Goal: Information Seeking & Learning: Learn about a topic

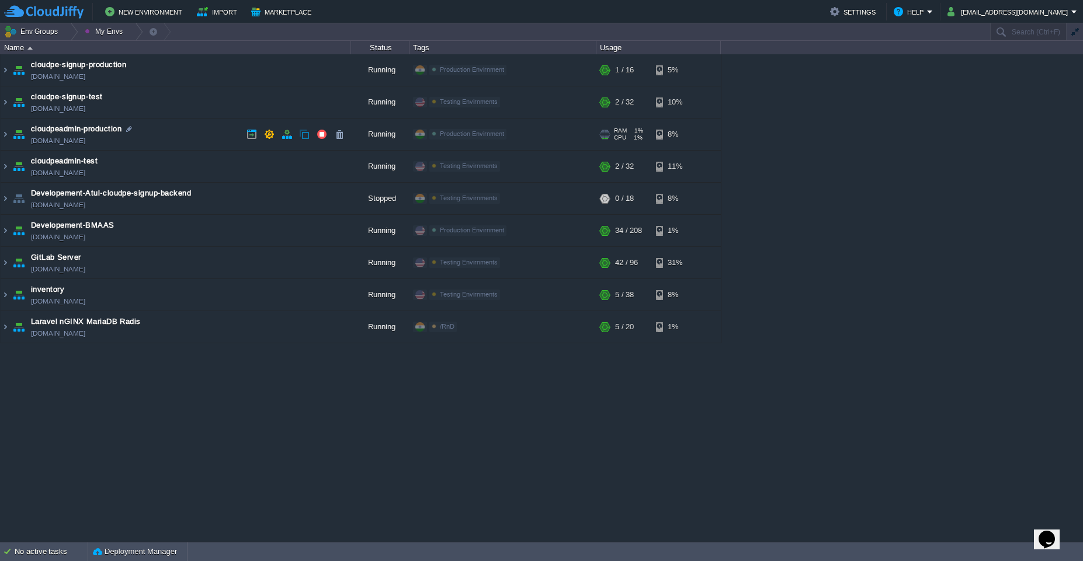
click at [167, 148] on td "cloudpeadmin-production [DOMAIN_NAME]" at bounding box center [176, 135] width 350 height 32
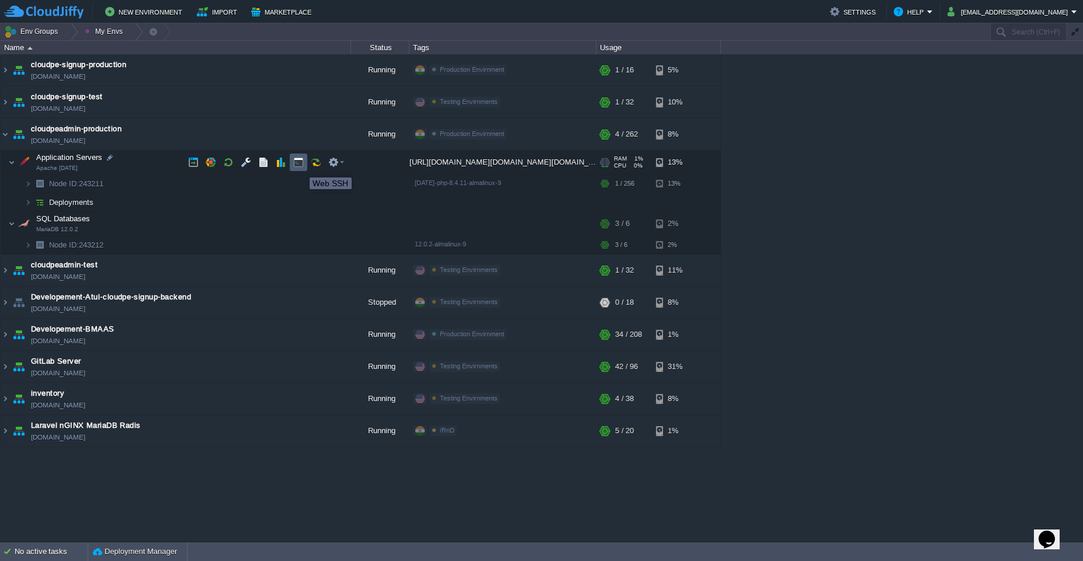
click at [301, 167] on button "button" at bounding box center [298, 162] width 11 height 11
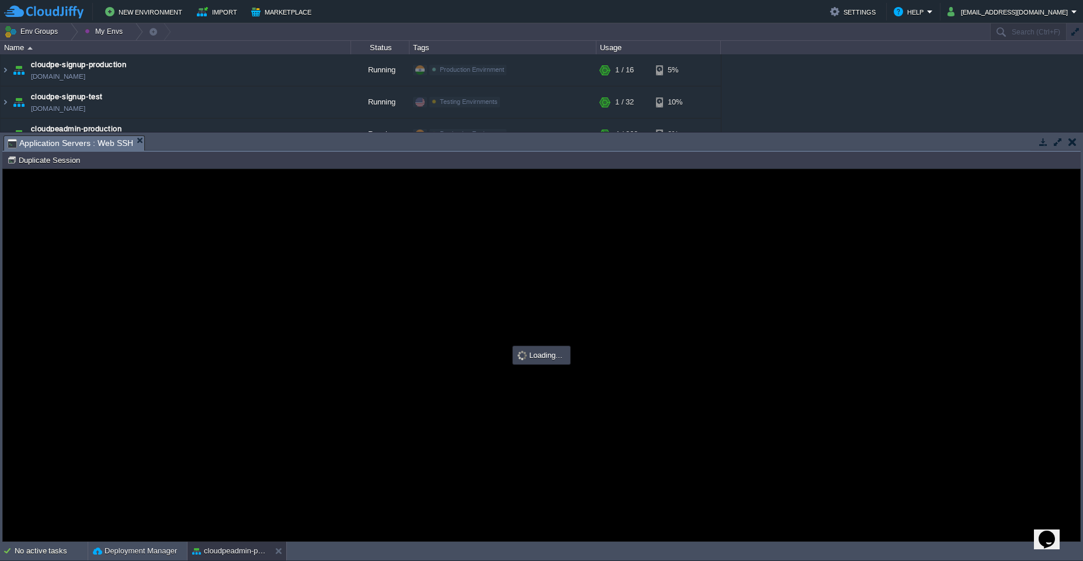
type input "#000000"
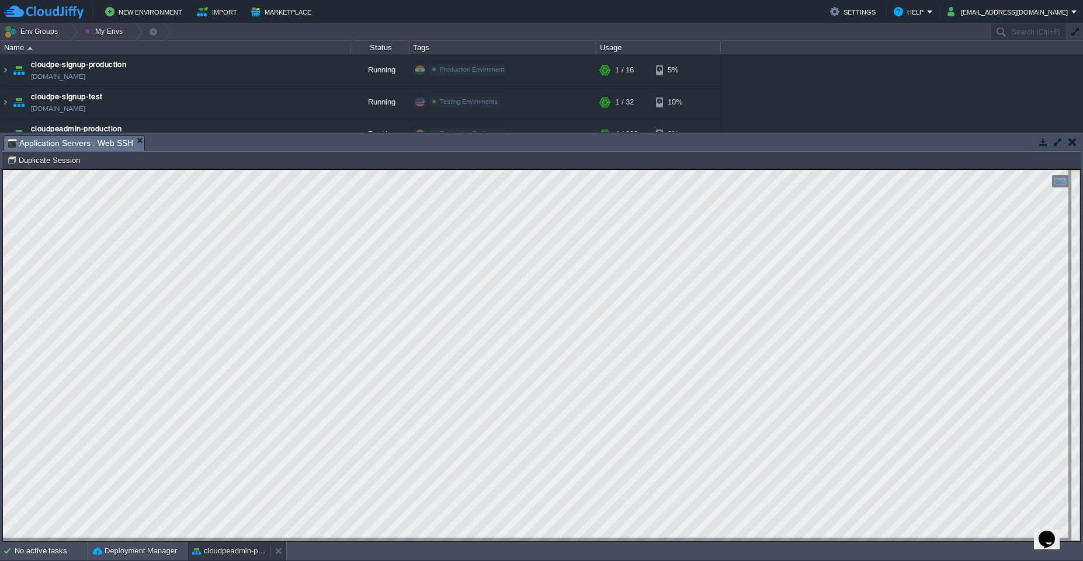
click at [231, 556] on button "cloudpeadmin-production" at bounding box center [229, 551] width 74 height 12
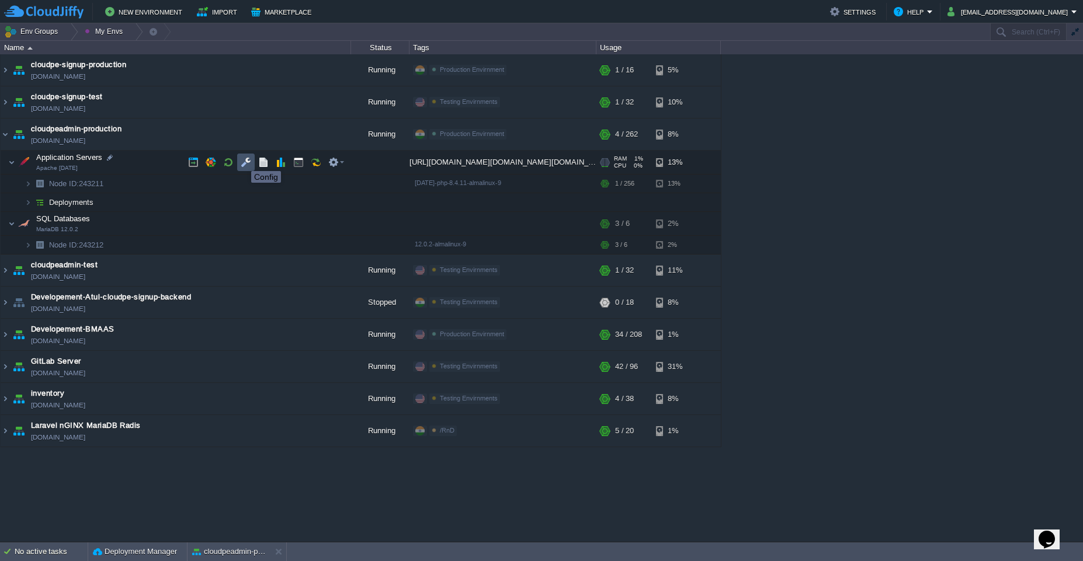
click at [242, 161] on button "button" at bounding box center [246, 162] width 11 height 11
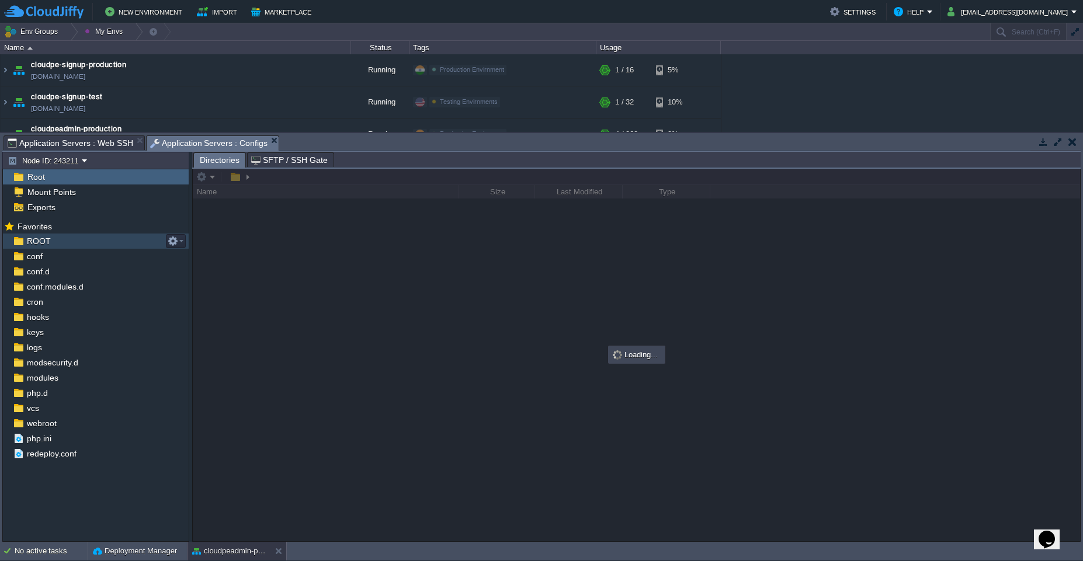
click at [86, 237] on div "ROOT" at bounding box center [96, 241] width 186 height 15
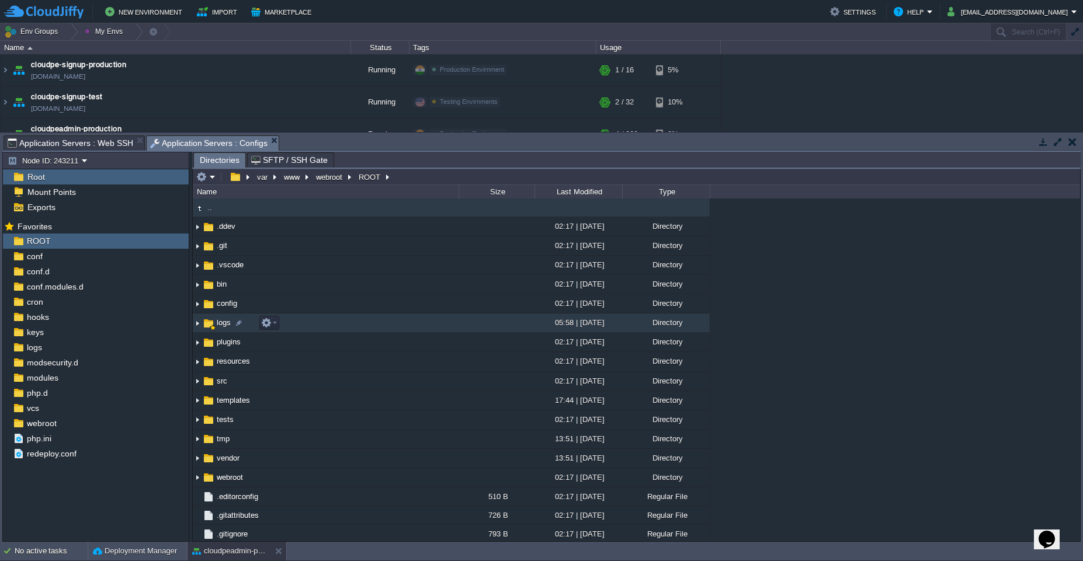
click at [329, 328] on td "logs" at bounding box center [326, 323] width 266 height 19
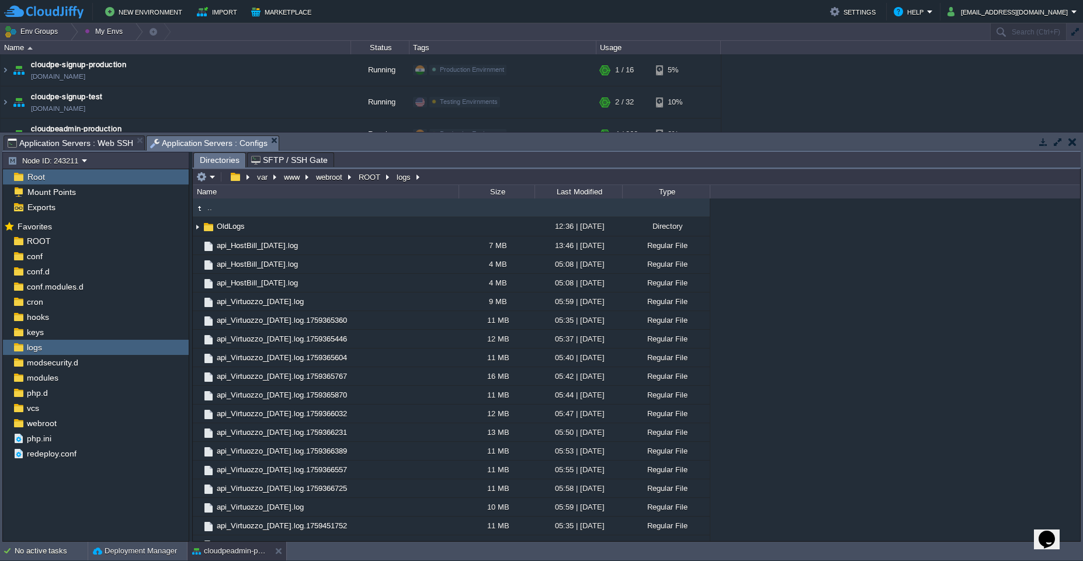
scroll to position [330, 0]
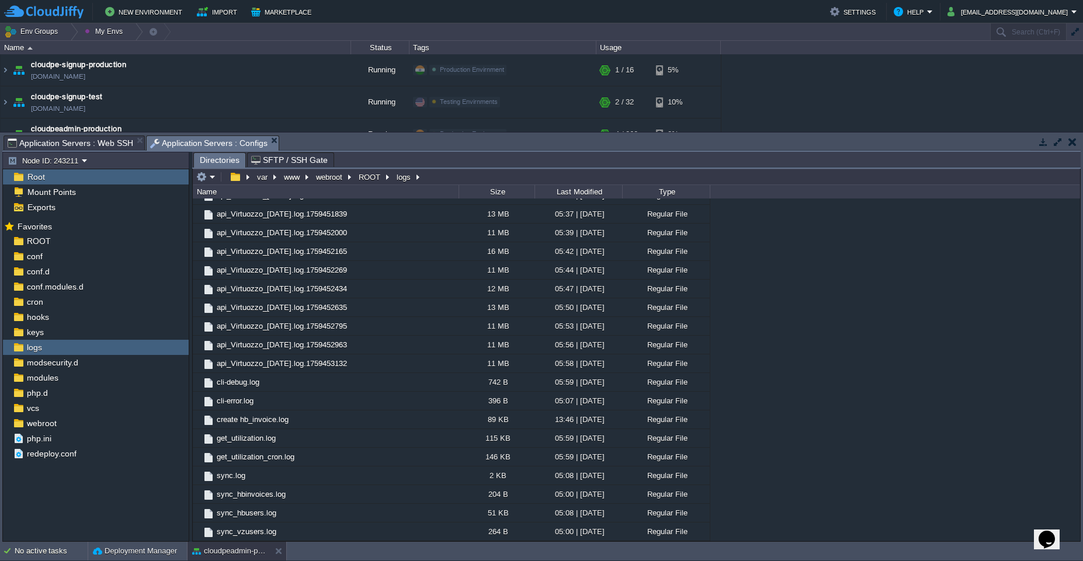
click at [103, 145] on span "Application Servers : Web SSH" at bounding box center [71, 143] width 126 height 14
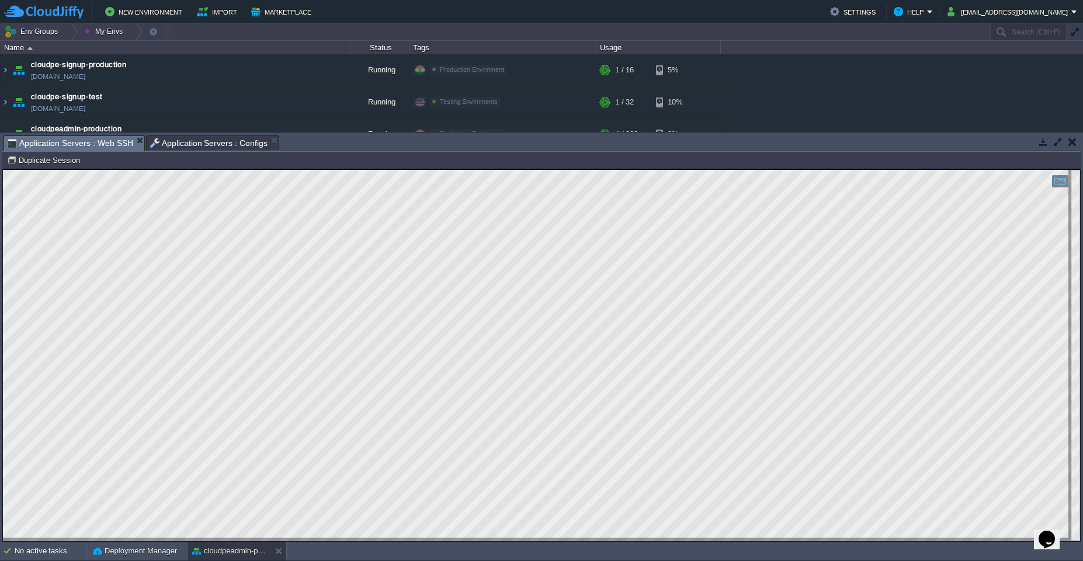
click at [207, 151] on div "Tasks Activity Log Archive Git / SVN Application Servers : Web SSH Application …" at bounding box center [541, 143] width 1078 height 17
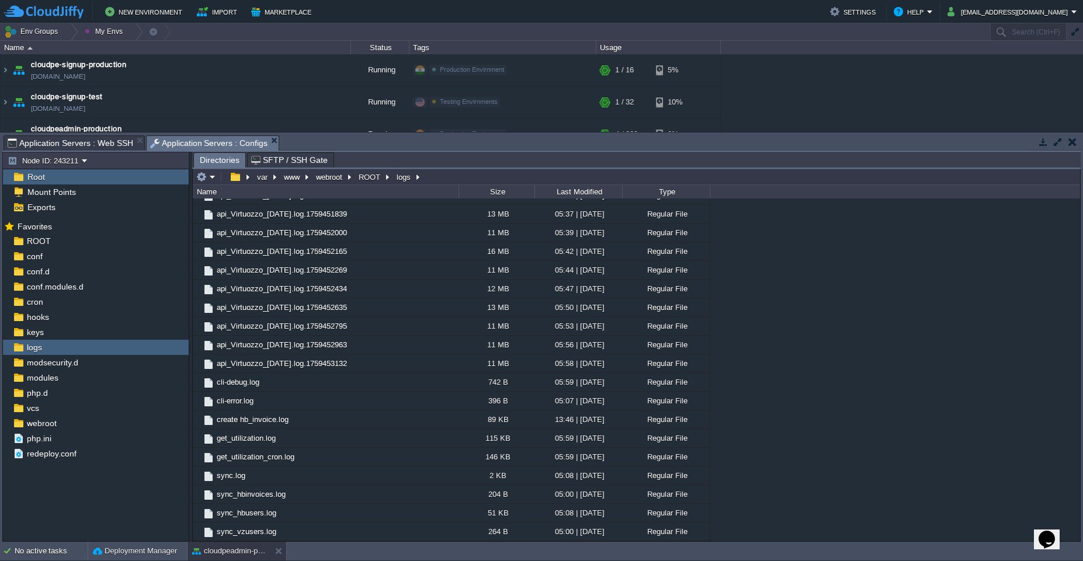
click at [229, 143] on span "Application Servers : Configs" at bounding box center [209, 143] width 118 height 15
click at [63, 144] on span "Application Servers : Web SSH" at bounding box center [71, 143] width 126 height 14
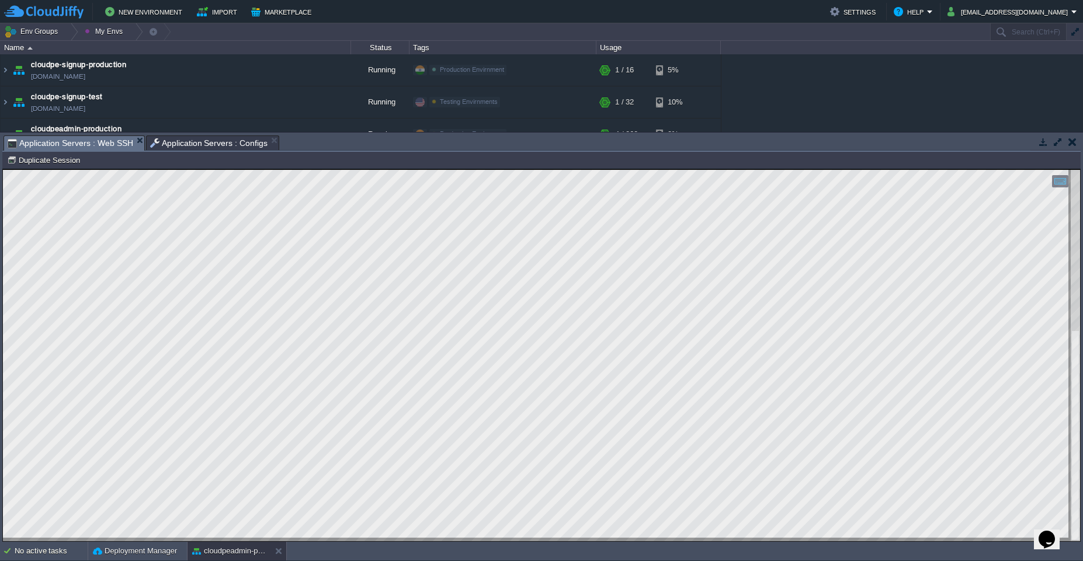
type textarea "[EMAIL_ADDRESS][DOMAIN_NAME]."
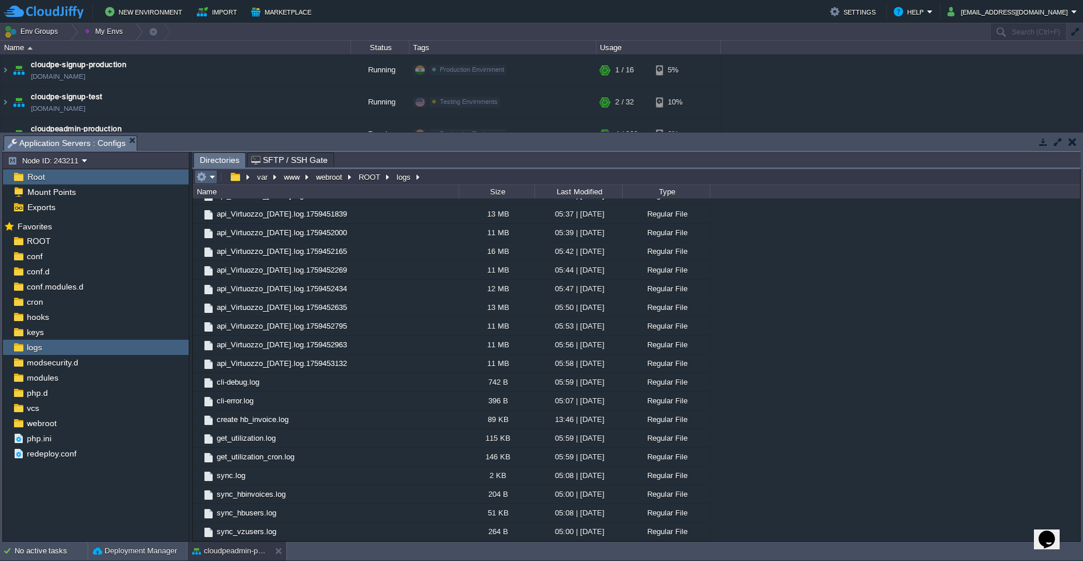
click at [211, 176] on em at bounding box center [205, 177] width 19 height 11
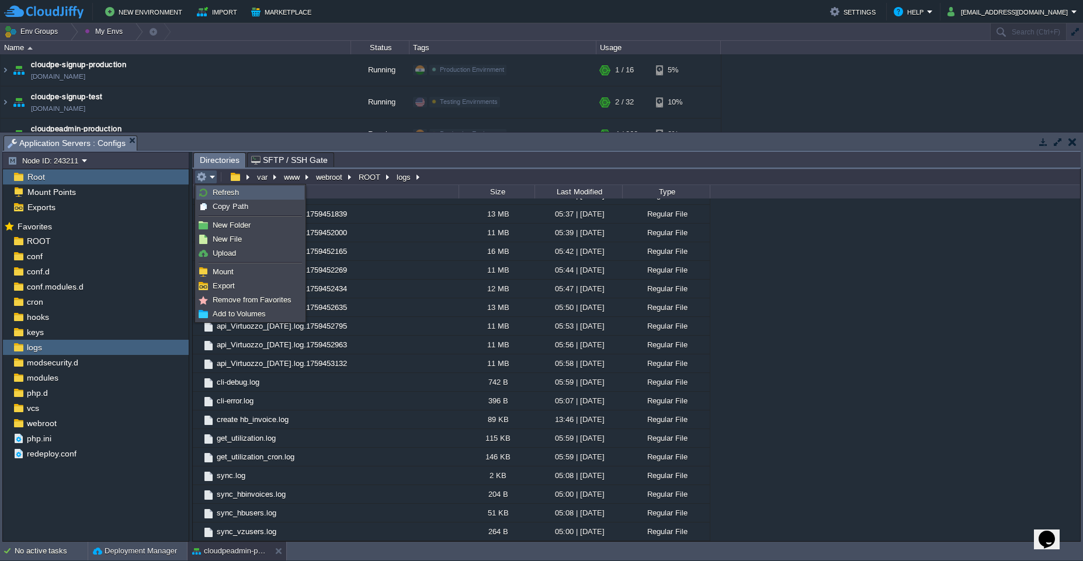
click at [221, 196] on span "Refresh" at bounding box center [226, 192] width 26 height 9
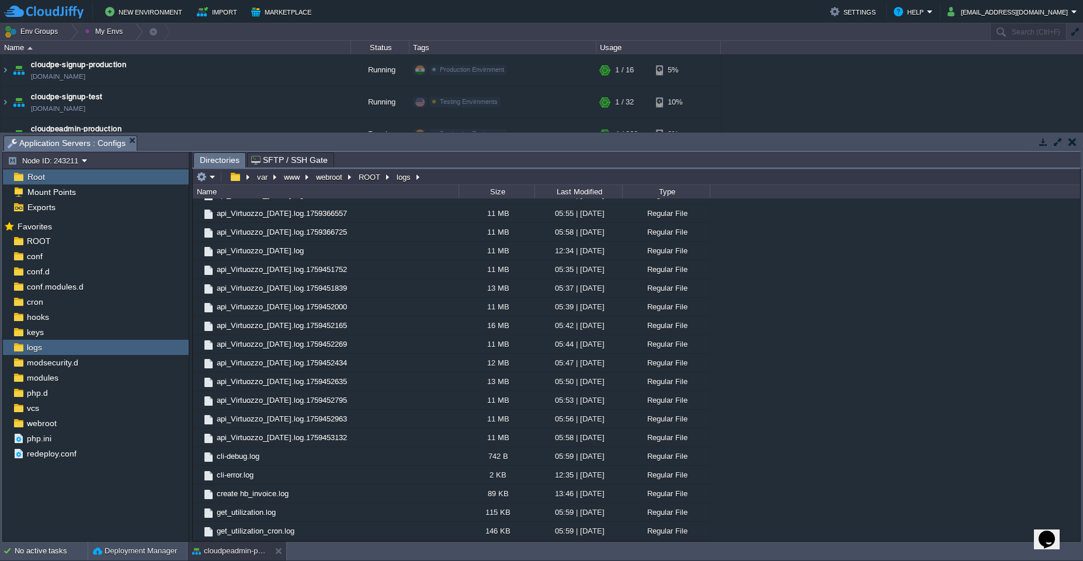
scroll to position [349, 0]
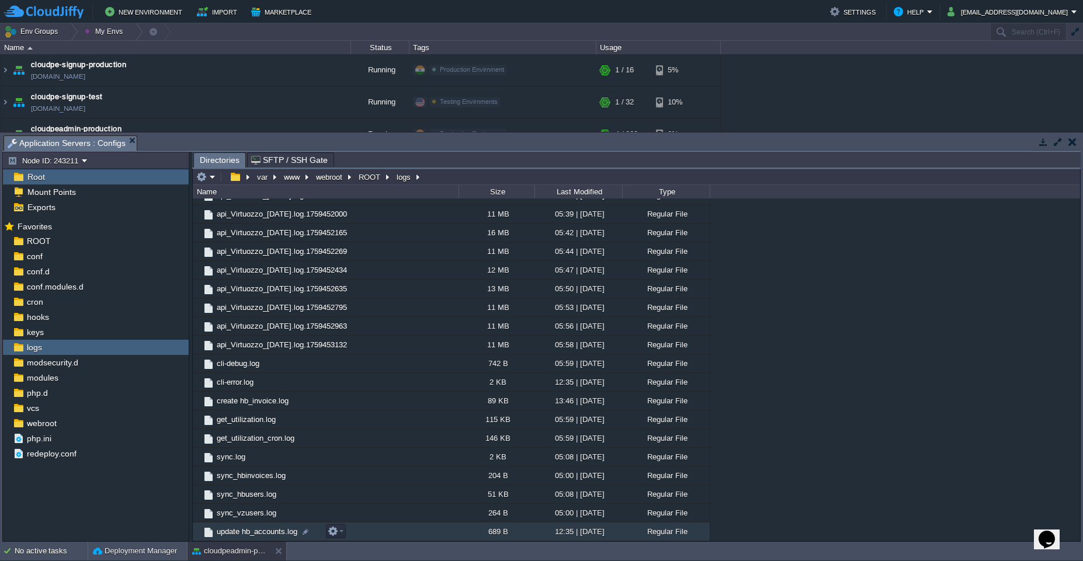
click at [246, 533] on span "update hb_accounts.log" at bounding box center [257, 532] width 84 height 10
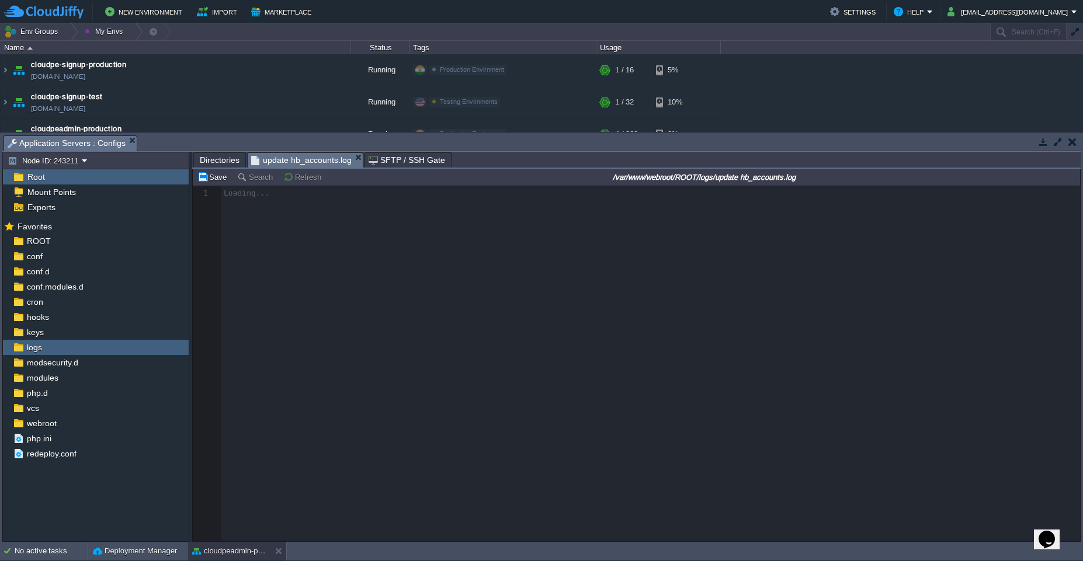
click at [227, 165] on span "Directories" at bounding box center [220, 160] width 40 height 14
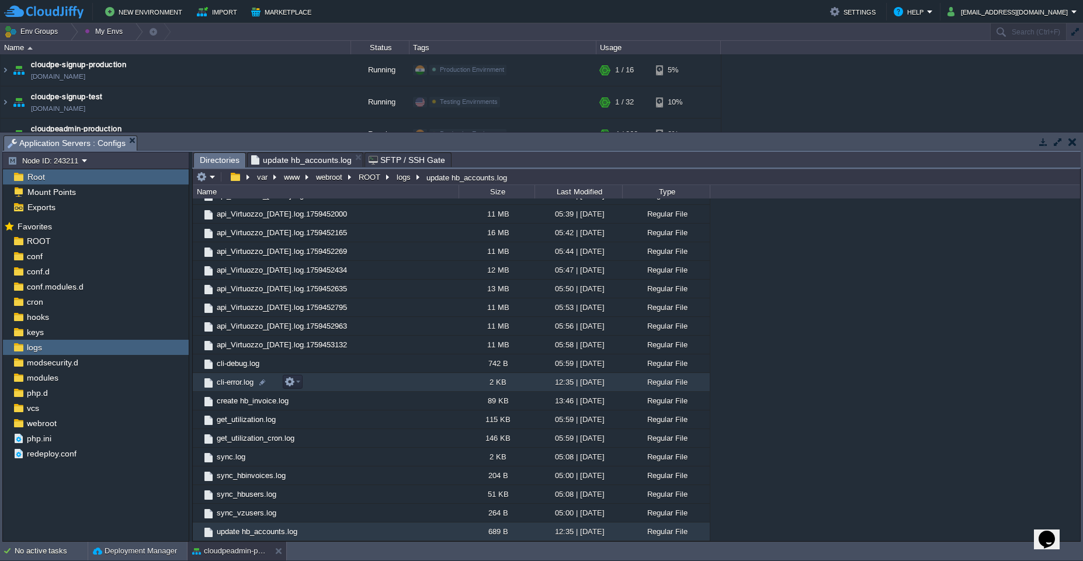
click at [374, 378] on td "cli-error.log" at bounding box center [326, 382] width 266 height 19
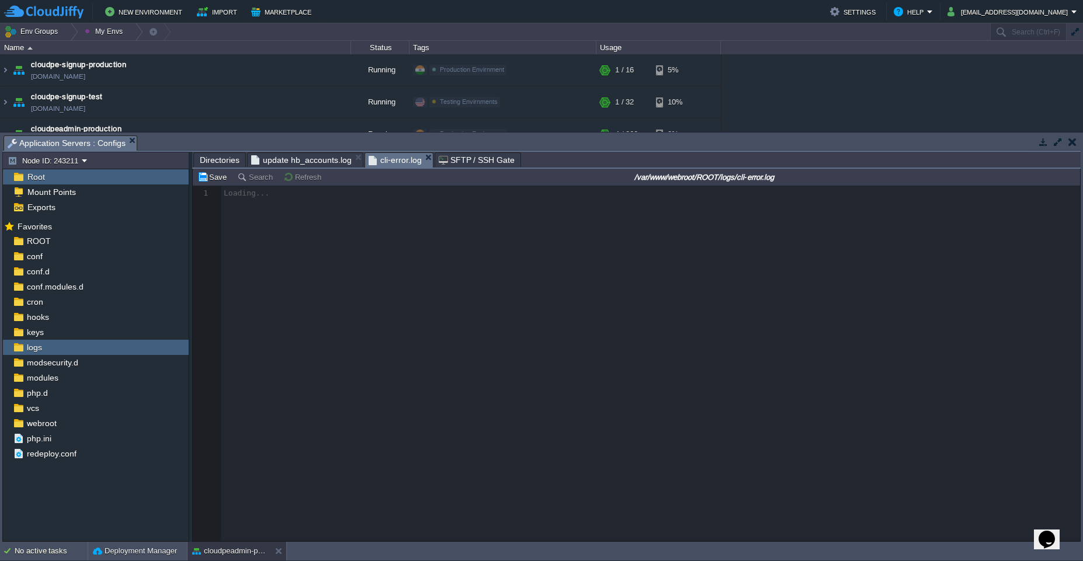
click at [295, 159] on span "update hb_accounts.log" at bounding box center [301, 160] width 100 height 14
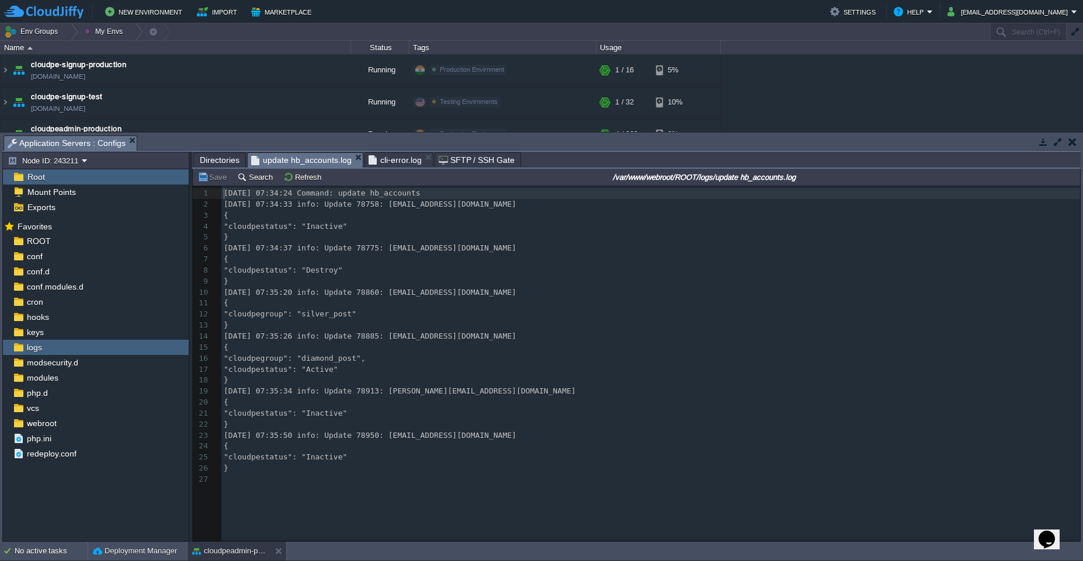
scroll to position [4, 0]
click at [378, 267] on pre ""cloudpestatus": "Destroy"" at bounding box center [652, 270] width 862 height 11
click at [398, 162] on span "cli-error.log" at bounding box center [394, 160] width 53 height 14
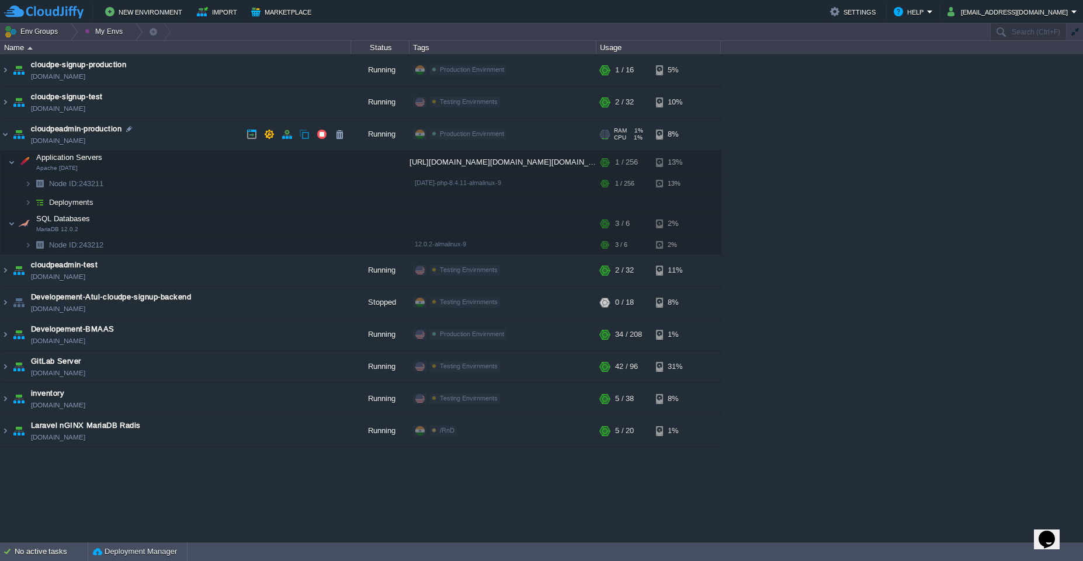
click at [173, 126] on td "cloudpeadmin-production [DOMAIN_NAME]" at bounding box center [176, 135] width 350 height 32
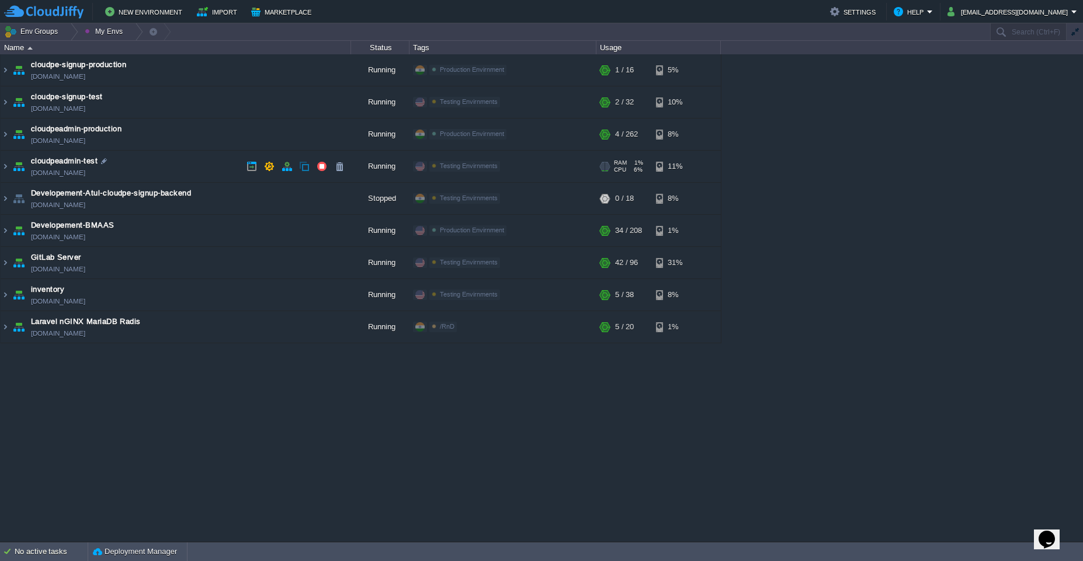
click at [183, 168] on td "cloudpeadmin-test [DOMAIN_NAME]" at bounding box center [176, 167] width 350 height 32
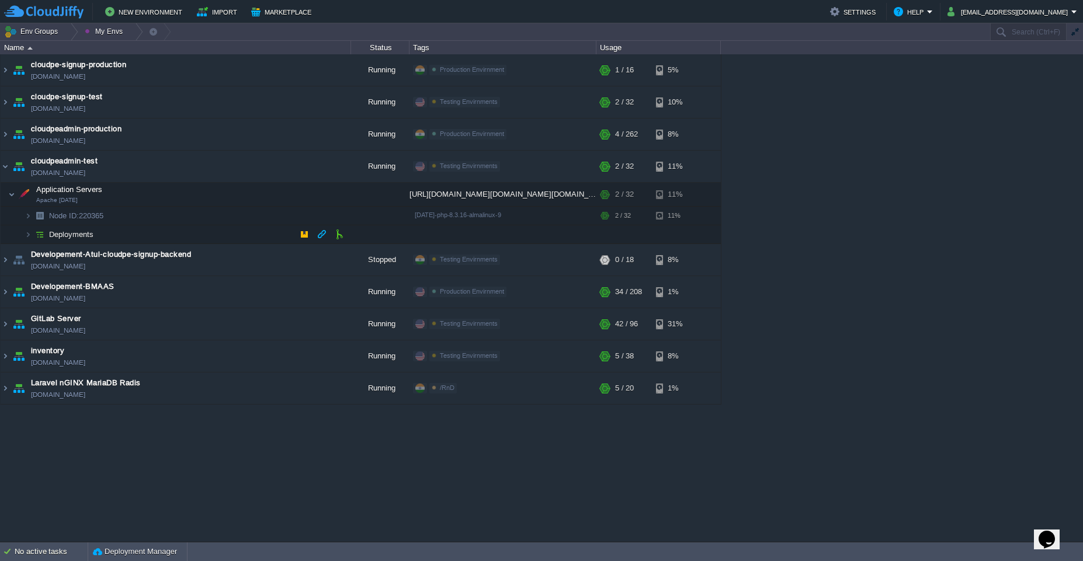
click at [205, 236] on td "Deployments" at bounding box center [176, 234] width 350 height 19
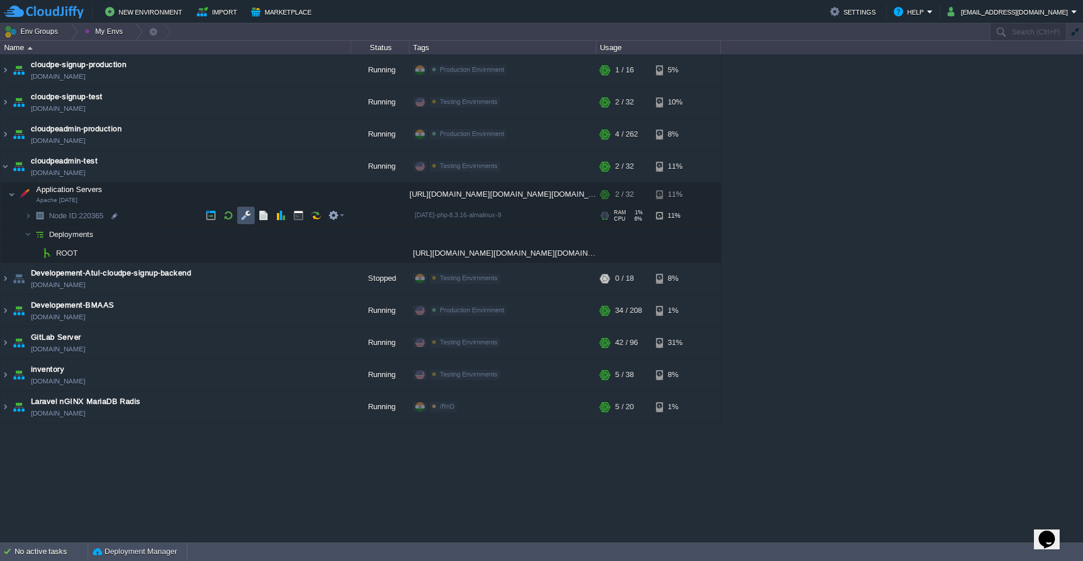
click at [246, 217] on button "button" at bounding box center [246, 215] width 11 height 11
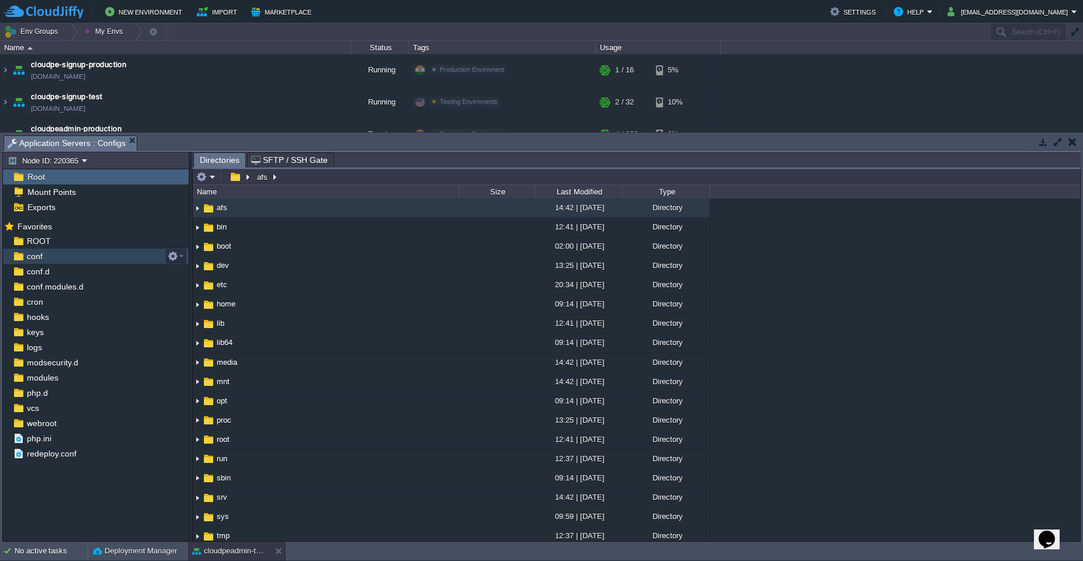
click at [93, 252] on div "conf" at bounding box center [96, 256] width 186 height 15
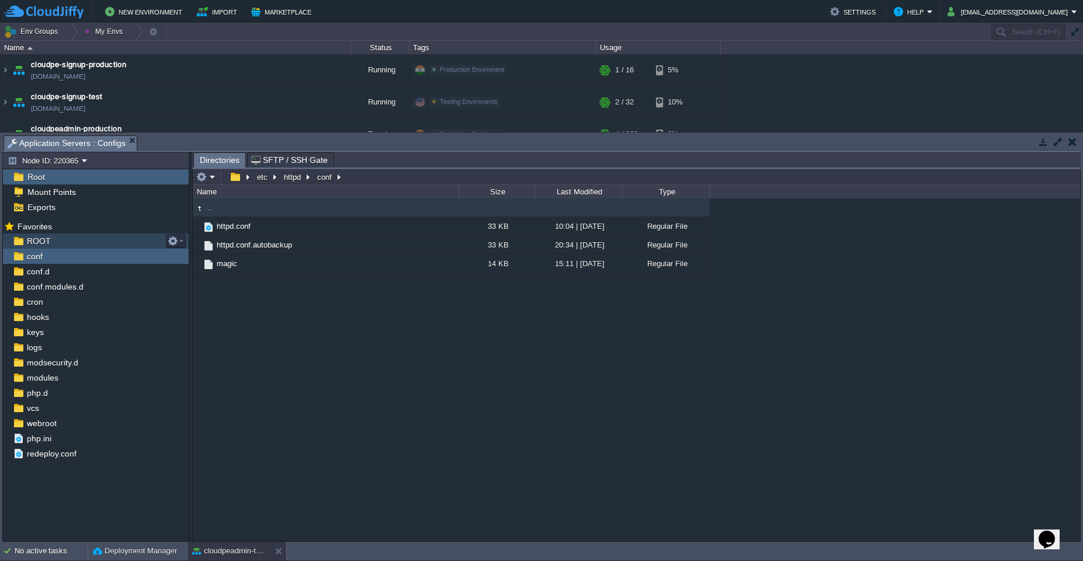
click at [41, 239] on span "ROOT" at bounding box center [39, 241] width 28 height 11
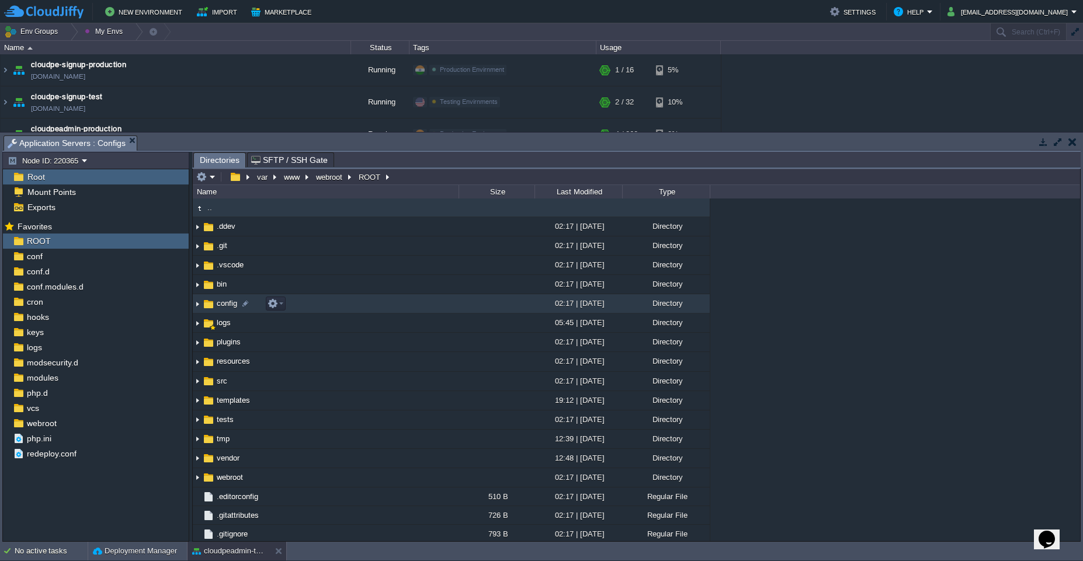
click at [335, 311] on td "config" at bounding box center [326, 303] width 266 height 19
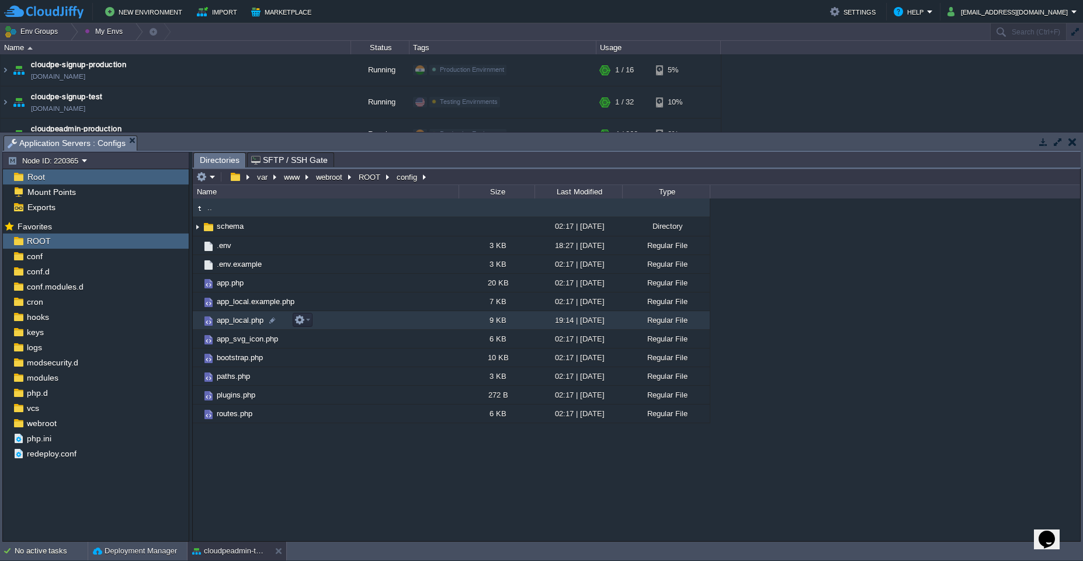
click at [402, 327] on td "app_local.php" at bounding box center [326, 320] width 266 height 19
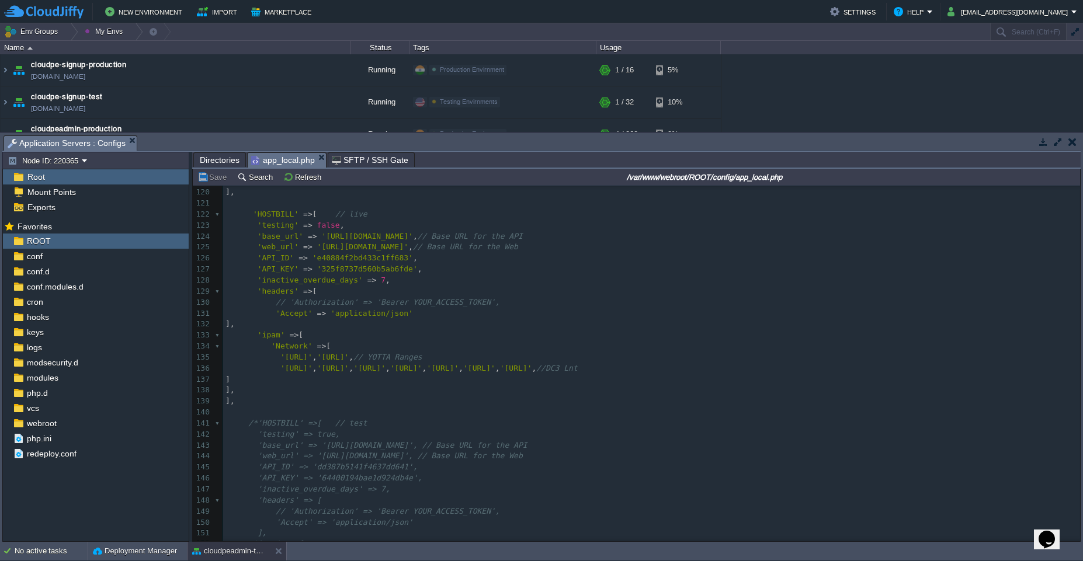
scroll to position [1261, 0]
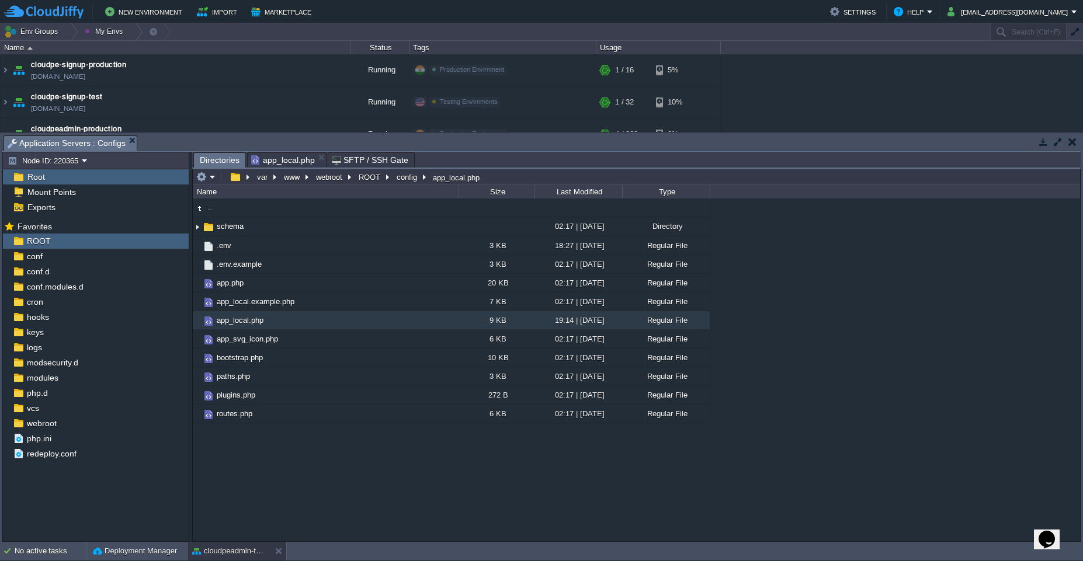
click at [222, 160] on span "Directories" at bounding box center [220, 160] width 40 height 15
click at [58, 347] on div "logs" at bounding box center [96, 347] width 186 height 15
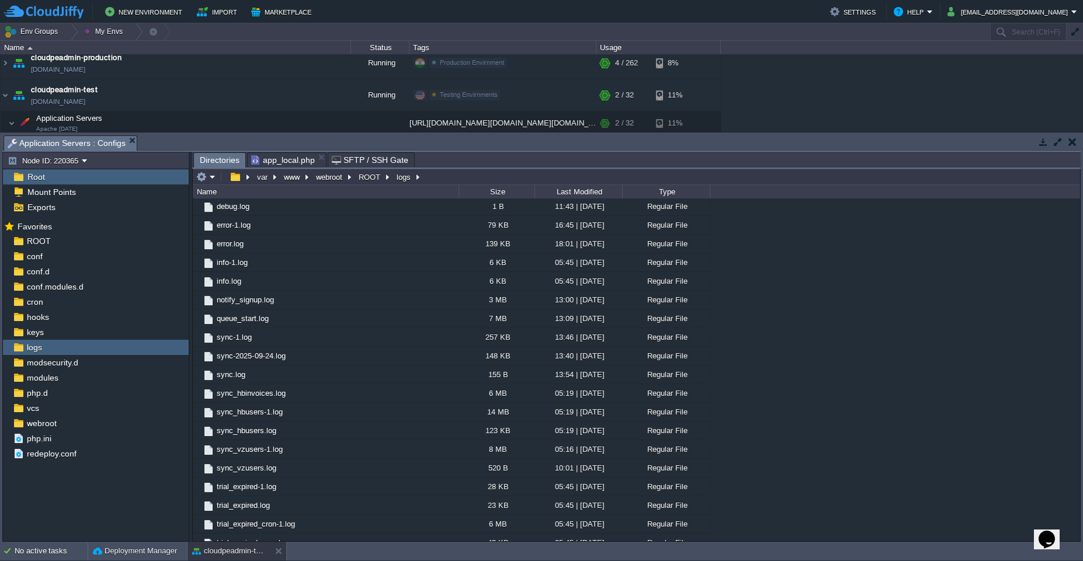
scroll to position [1825, 0]
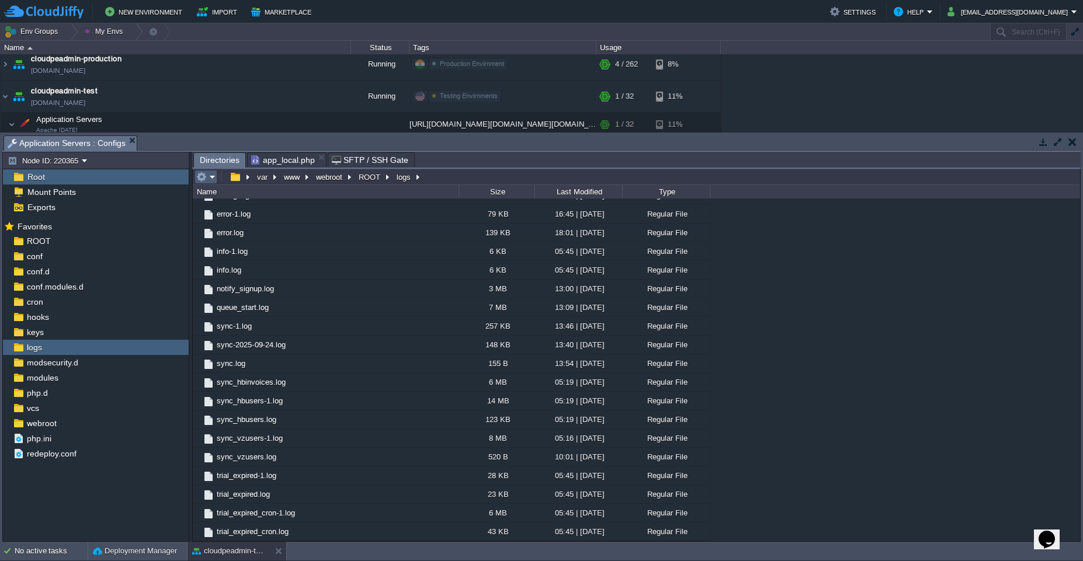
click at [211, 179] on em at bounding box center [205, 177] width 19 height 11
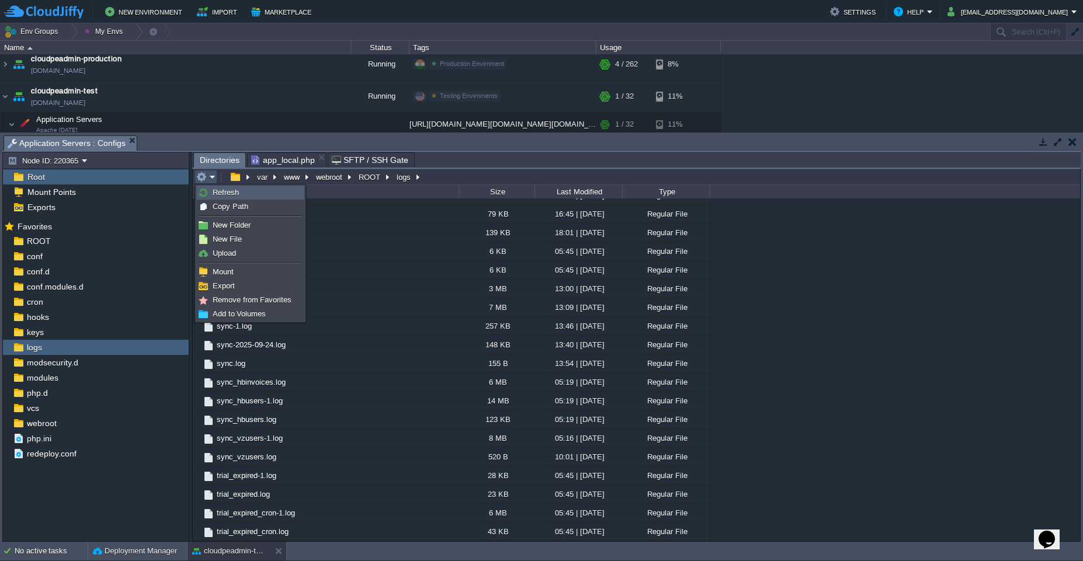
click at [217, 197] on link "Refresh" at bounding box center [250, 192] width 107 height 13
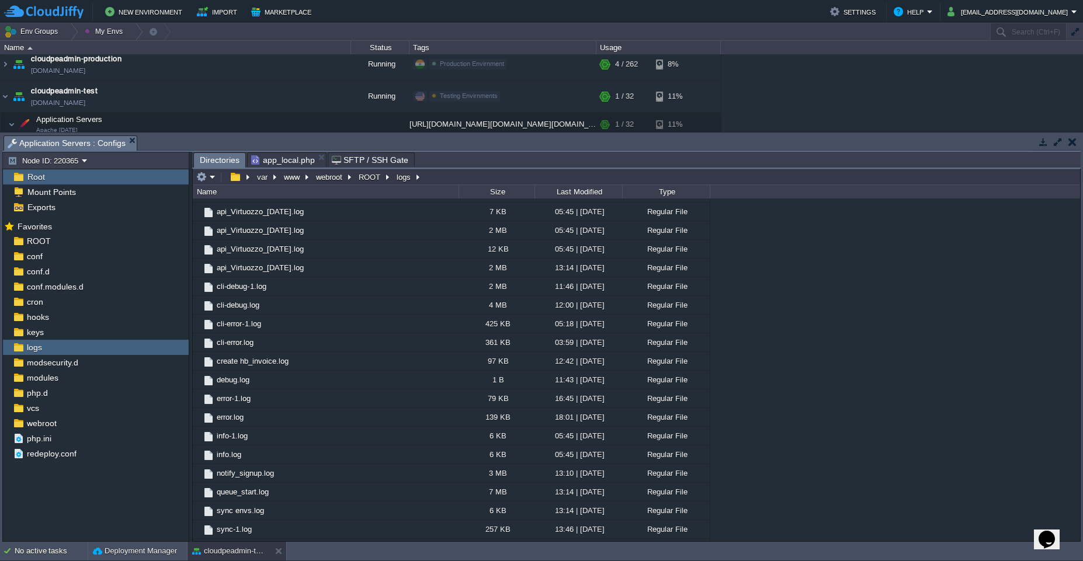
scroll to position [1862, 0]
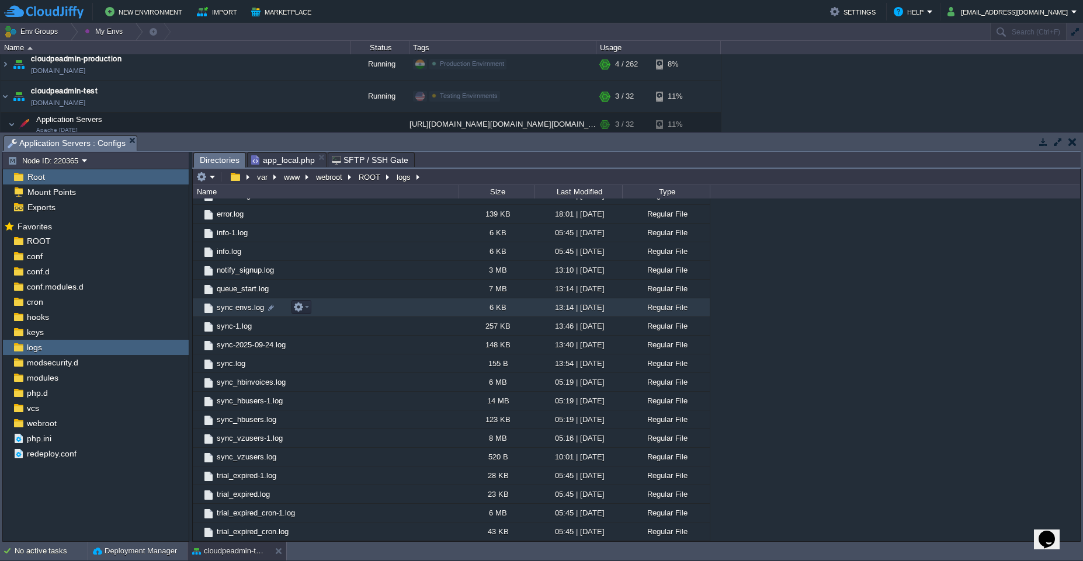
click at [377, 309] on td "sync envs.log" at bounding box center [326, 307] width 266 height 19
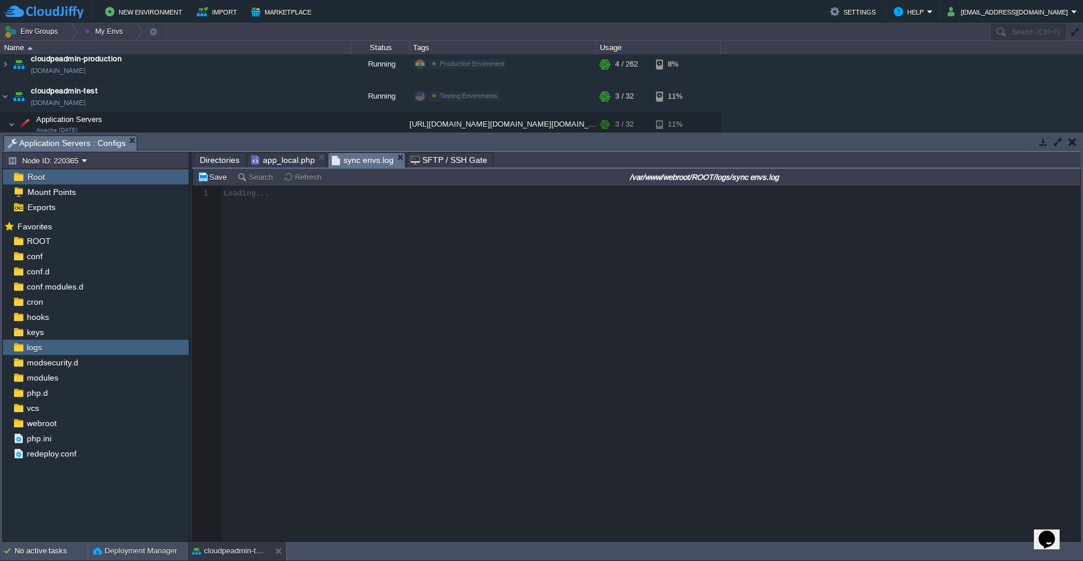
click at [213, 161] on span "Directories" at bounding box center [220, 160] width 40 height 14
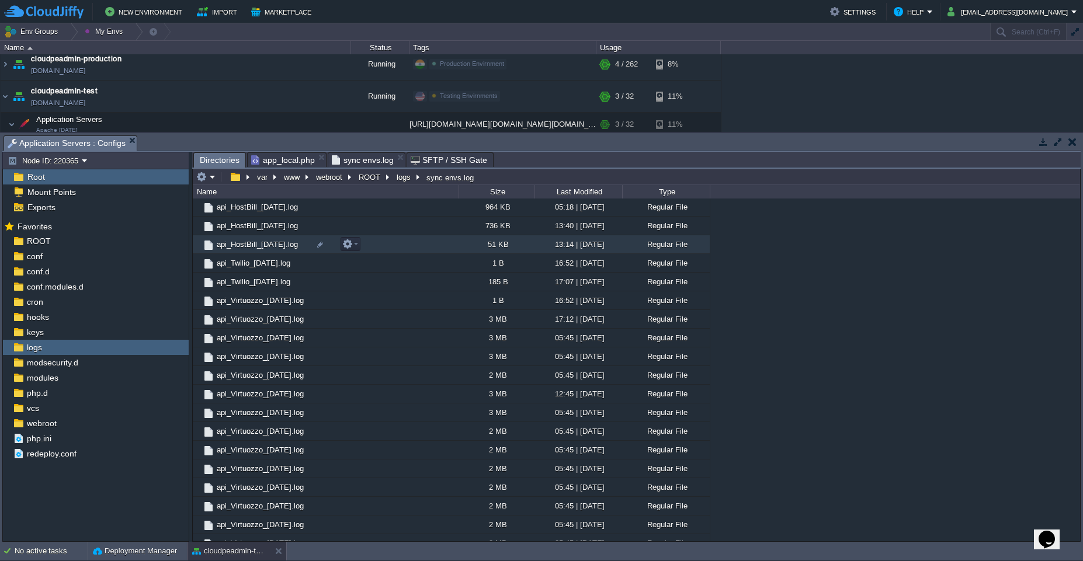
scroll to position [391, 0]
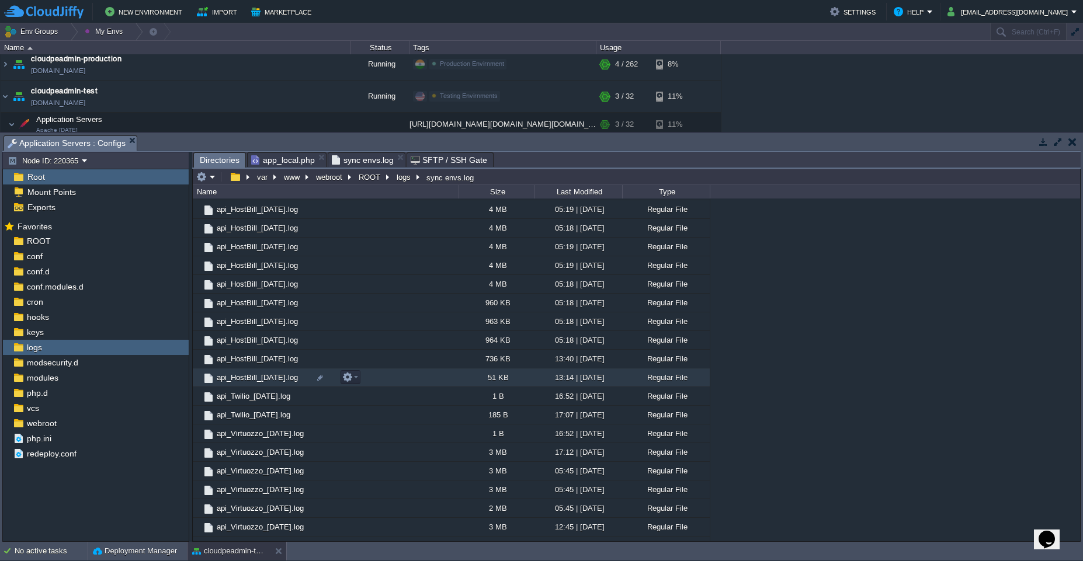
click at [460, 380] on div "51 KB" at bounding box center [496, 377] width 76 height 18
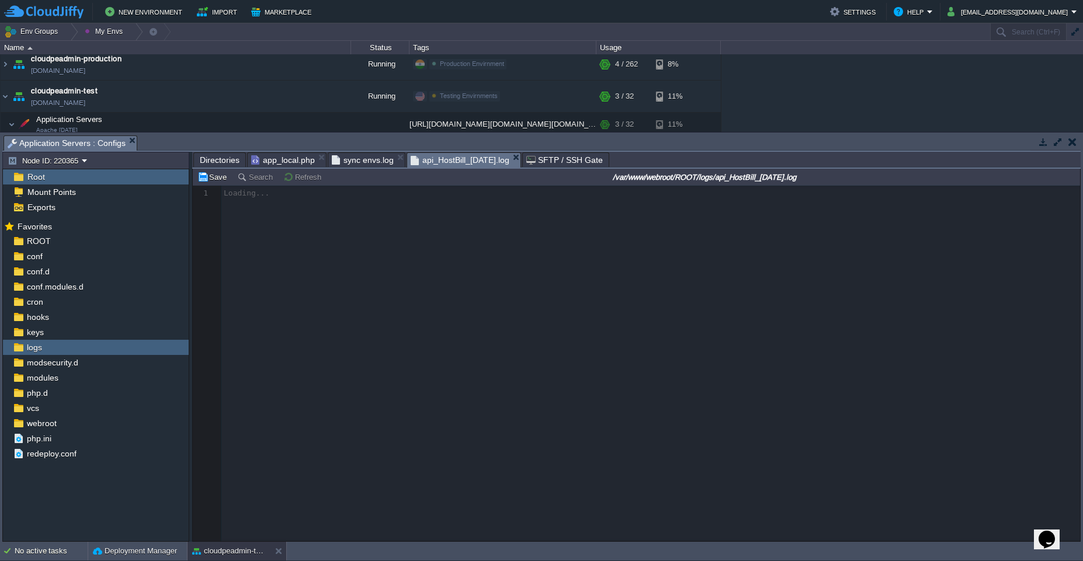
click at [378, 159] on span "sync envs.log" at bounding box center [363, 160] width 62 height 14
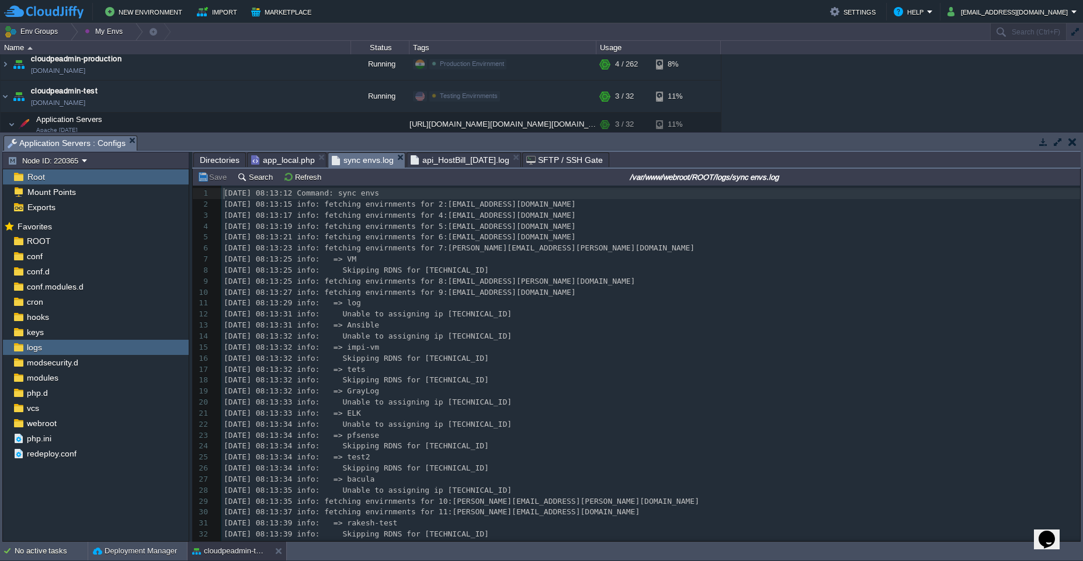
scroll to position [4, 0]
click at [606, 335] on pre "[DATE] 08:13:32 info: Unable to assigning ip [TECHNICAL_ID]" at bounding box center [650, 336] width 858 height 11
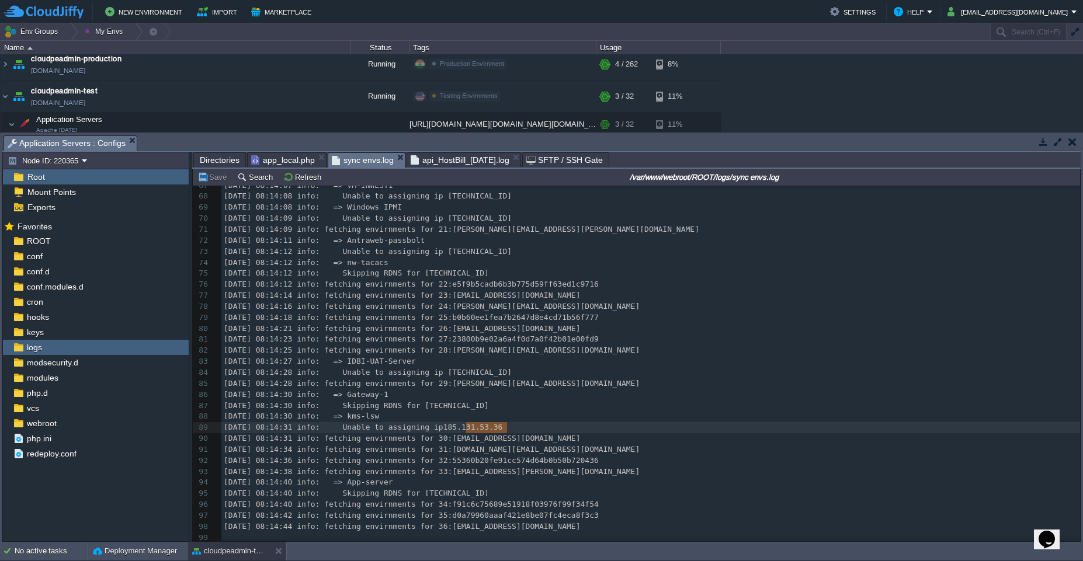
type textarea "[TECHNICAL_ID]"
drag, startPoint x: 467, startPoint y: 423, endPoint x: 531, endPoint y: 419, distance: 64.3
click at [437, 158] on span "api_HostBill_[DATE].log" at bounding box center [459, 160] width 99 height 14
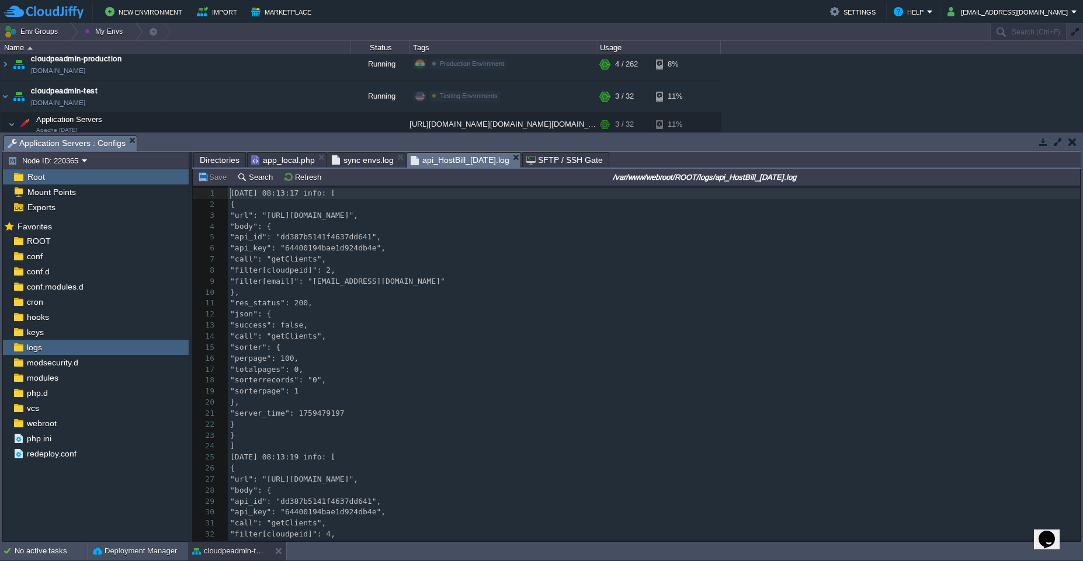
scroll to position [4, 0]
click at [437, 274] on pre ""filter[cloudpeid]": 2," at bounding box center [654, 270] width 852 height 11
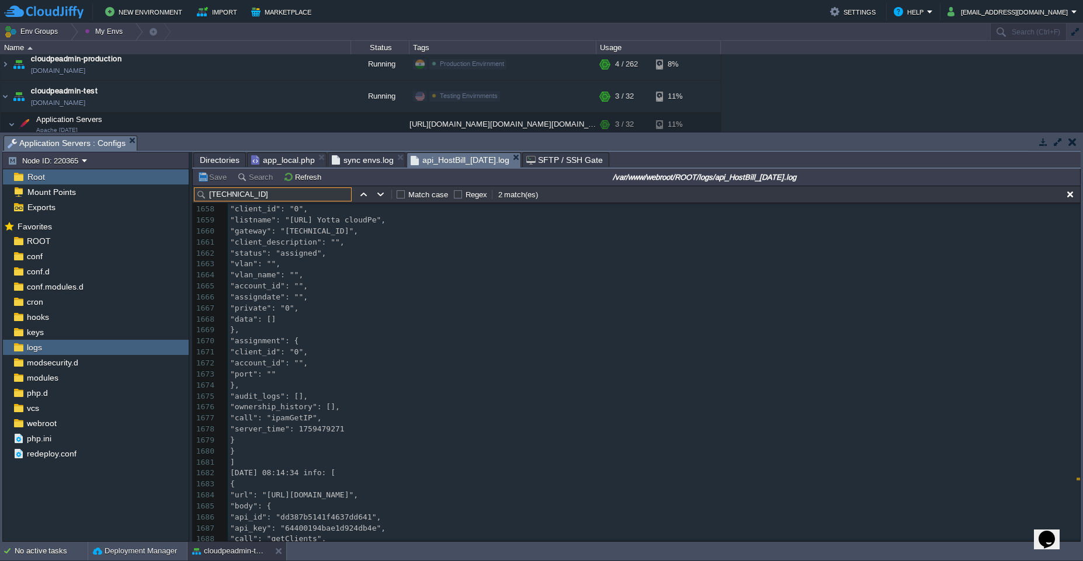
scroll to position [0, 0]
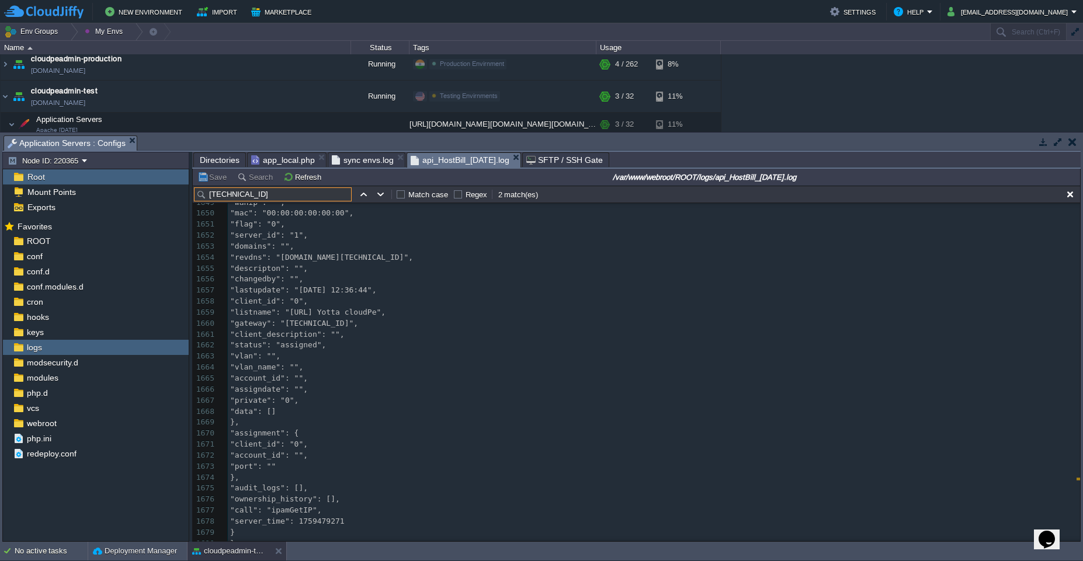
type input "[TECHNICAL_ID]"
click at [1073, 201] on td at bounding box center [1070, 194] width 14 height 14
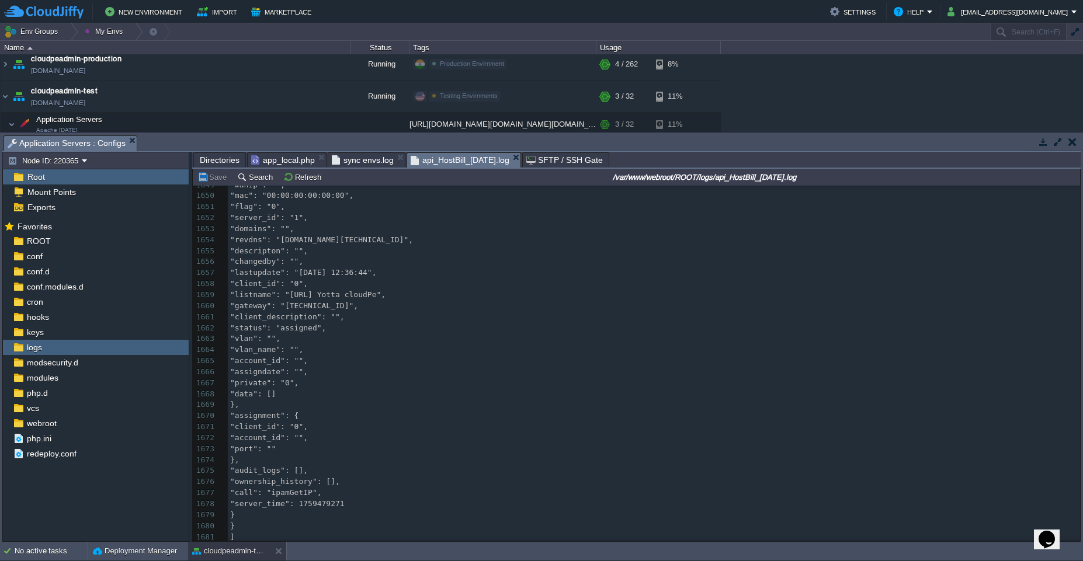
scroll to position [18093, 0]
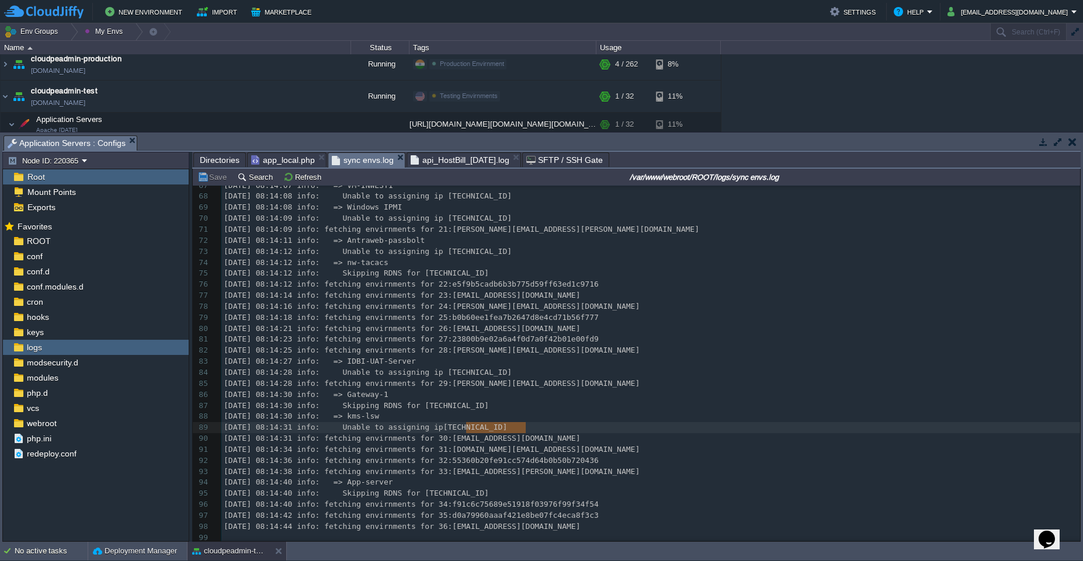
click at [352, 165] on span "sync envs.log" at bounding box center [363, 160] width 62 height 15
type textarea "Unable to assigning ip"
drag, startPoint x: 359, startPoint y: 425, endPoint x: 462, endPoint y: 419, distance: 102.9
type textarea "[PERSON_NAME][EMAIL_ADDRESS][DOMAIN_NAME]"
drag, startPoint x: 472, startPoint y: 381, endPoint x: 618, endPoint y: 384, distance: 146.0
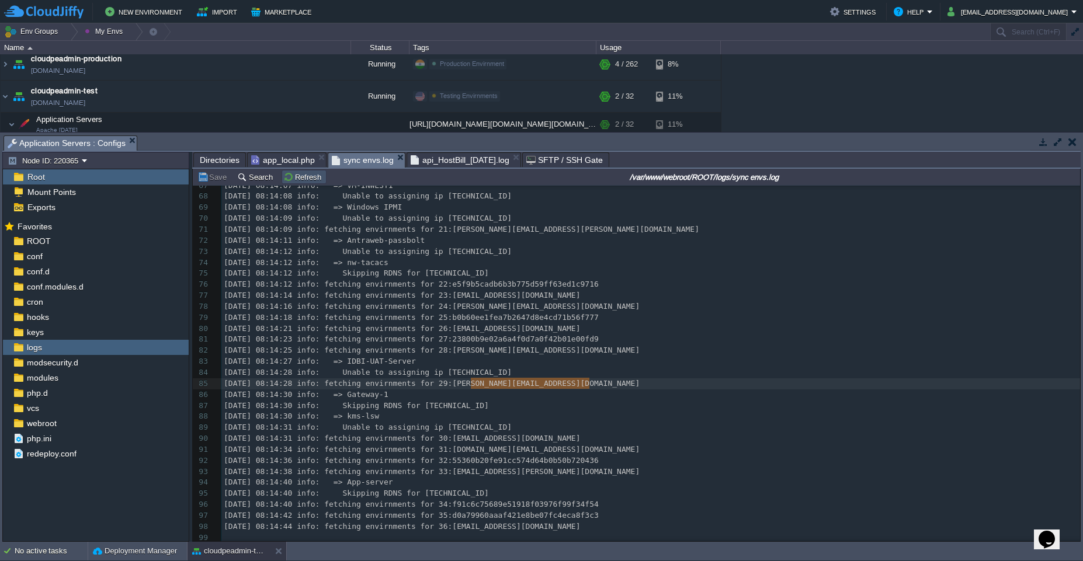
click at [305, 180] on button "Refresh" at bounding box center [303, 177] width 41 height 11
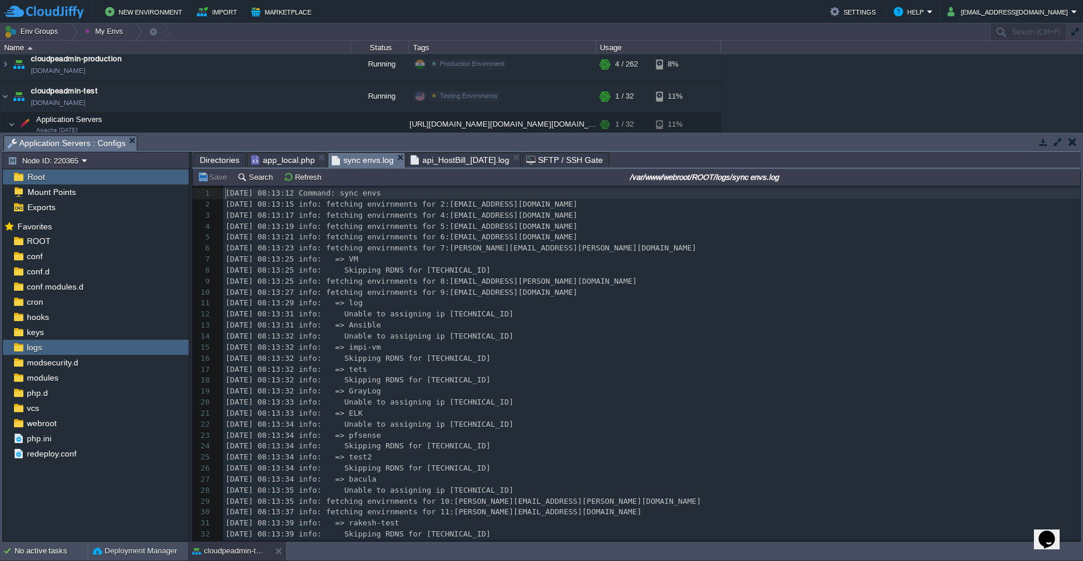
click at [358, 263] on span "[DATE] 08:13:25 info: => VM" at bounding box center [291, 259] width 133 height 9
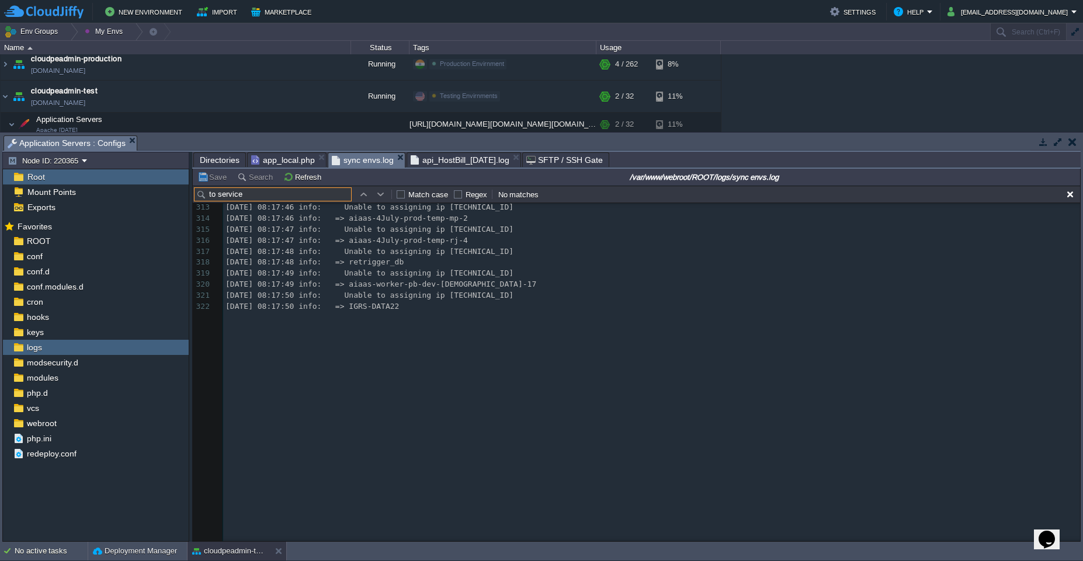
scroll to position [3440, 0]
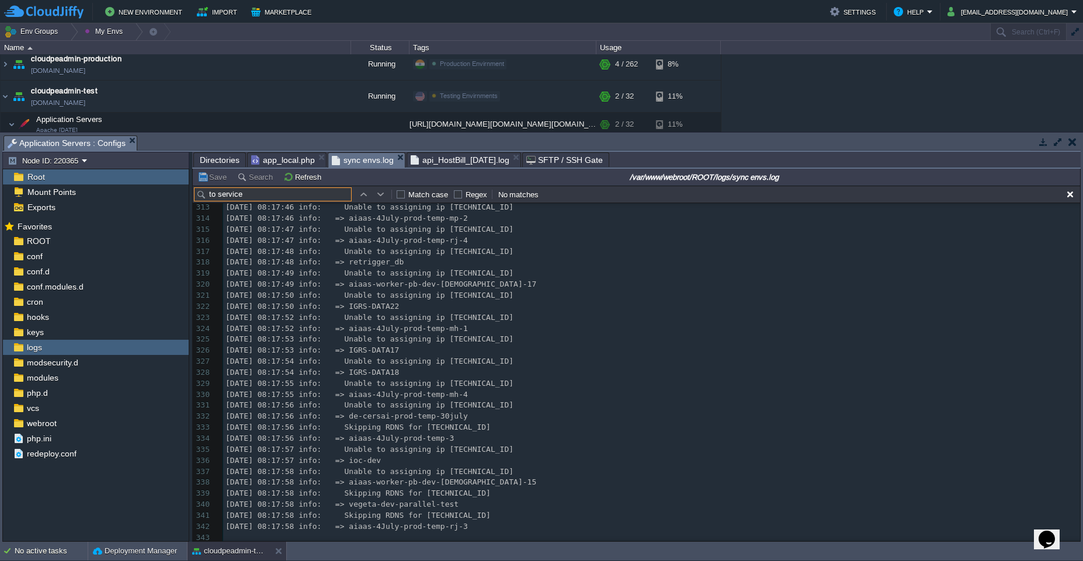
type input "to service"
click at [1070, 201] on div "to service Match case Regex No matches" at bounding box center [636, 195] width 887 height 18
click at [1070, 198] on button "button" at bounding box center [1069, 194] width 11 height 11
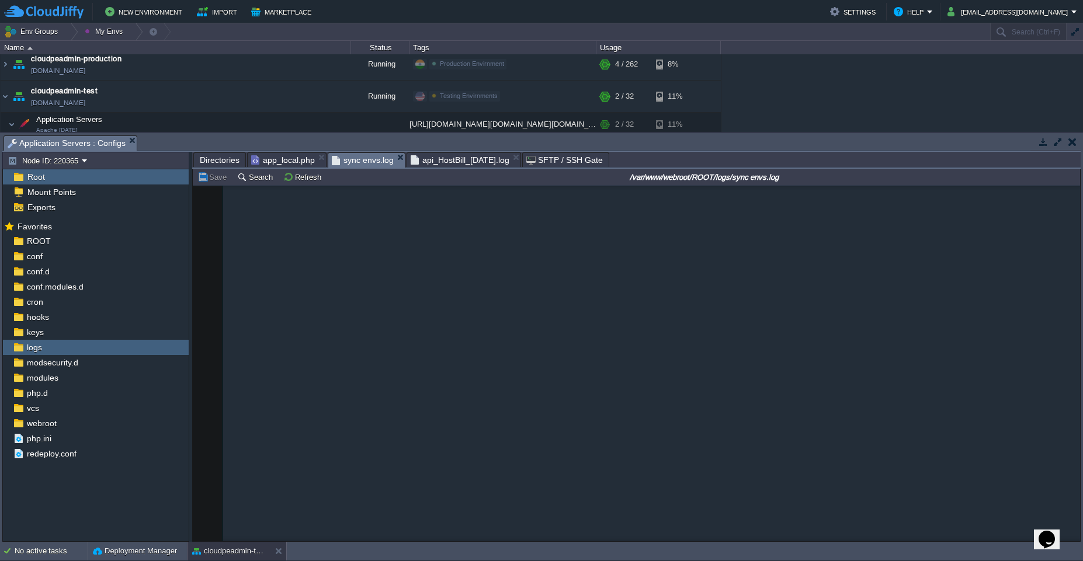
scroll to position [249, 0]
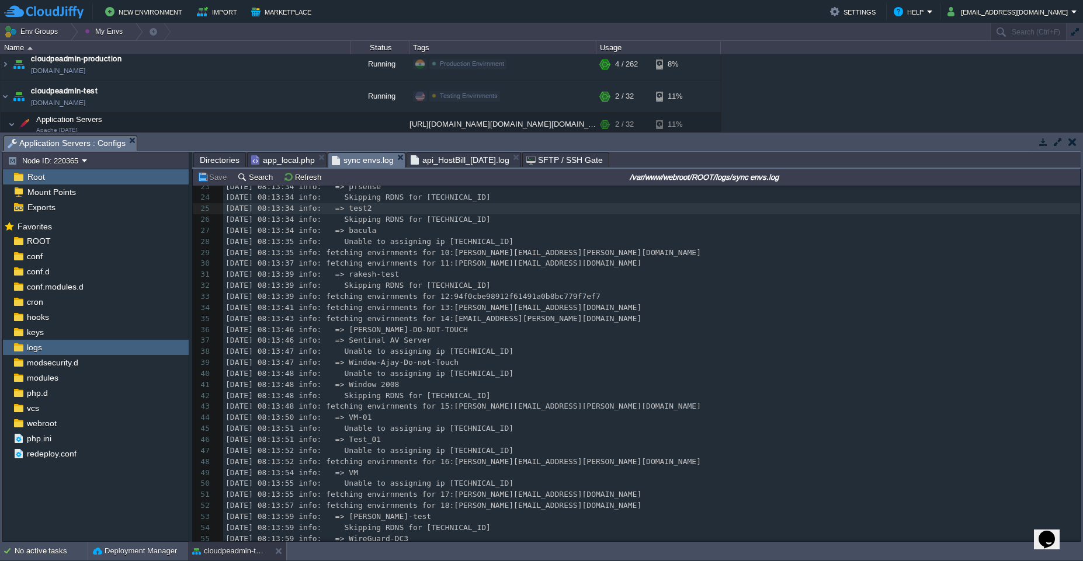
click at [752, 392] on pre "[DATE] 08:13:48 info: Skipping RDNS for [TECHNICAL_ID]" at bounding box center [651, 396] width 857 height 11
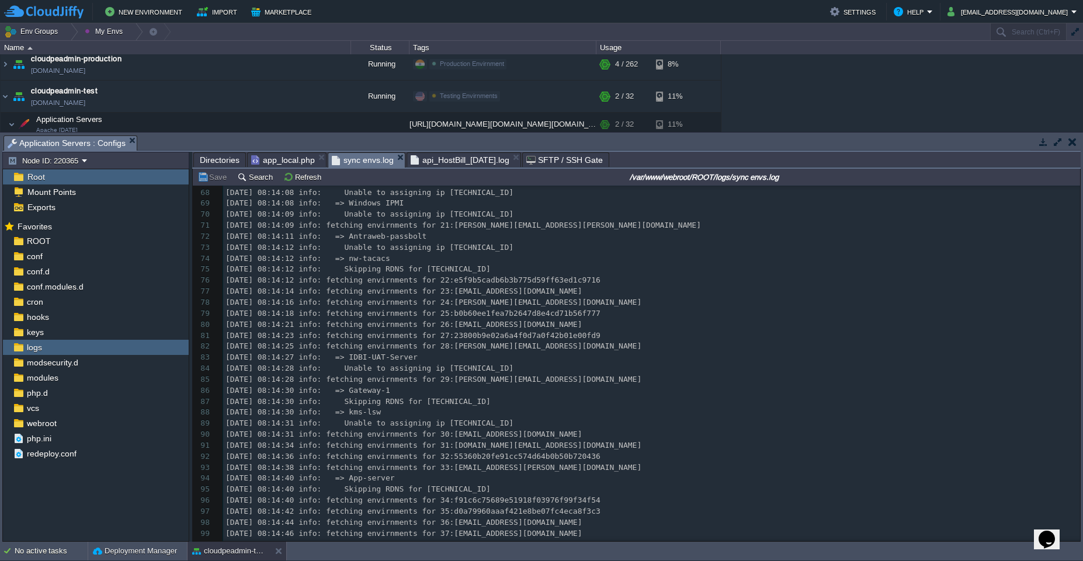
scroll to position [739, 0]
